Goal: Task Accomplishment & Management: Manage account settings

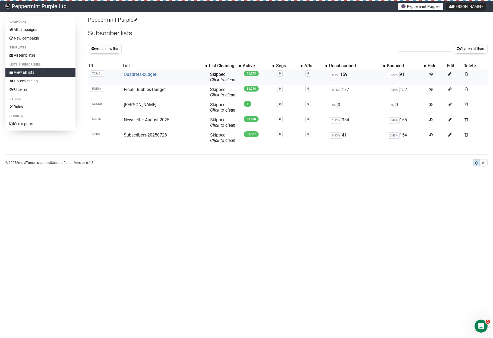
click at [148, 75] on link "Quadrata-budget" at bounding box center [140, 74] width 32 height 5
click at [94, 48] on icon at bounding box center [92, 49] width 3 height 4
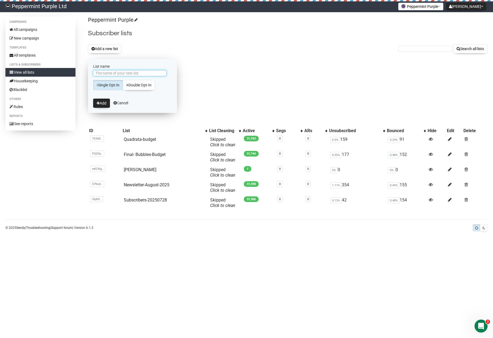
click at [126, 72] on input "List name" at bounding box center [129, 73] width 73 height 6
type input "Sept Newsletter"
click at [99, 102] on icon "submit" at bounding box center [98, 103] width 3 height 4
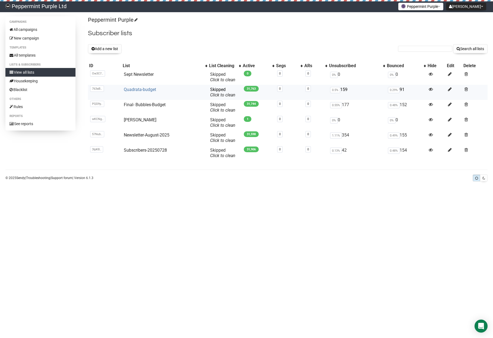
click at [129, 90] on link "Quadrata-budget" at bounding box center [140, 89] width 32 height 5
click at [146, 74] on link "Sept Newsletter" at bounding box center [139, 74] width 30 height 5
click at [22, 29] on link "All campaigns" at bounding box center [40, 29] width 70 height 9
click at [145, 75] on link "Sept Newsletter" at bounding box center [139, 74] width 30 height 5
click at [136, 74] on link "Sept Newsletter" at bounding box center [139, 74] width 30 height 5
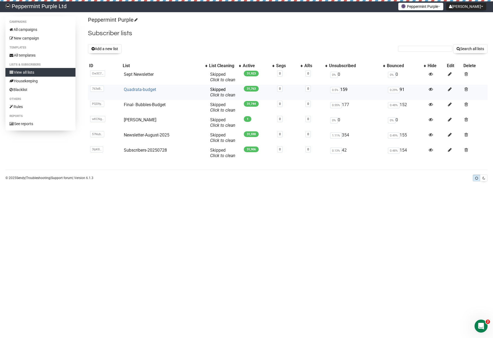
click at [143, 88] on link "Quadrata-budget" at bounding box center [140, 89] width 32 height 5
click at [138, 135] on link "Newsletter-August-2025" at bounding box center [147, 135] width 46 height 5
click at [137, 74] on link "Sept Newsletter" at bounding box center [139, 74] width 30 height 5
